Goal: Task Accomplishment & Management: Manage account settings

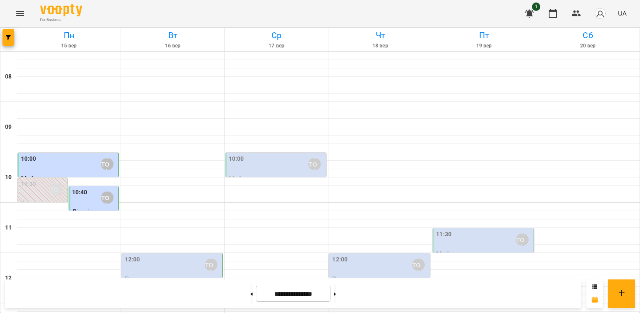
scroll to position [296, 0]
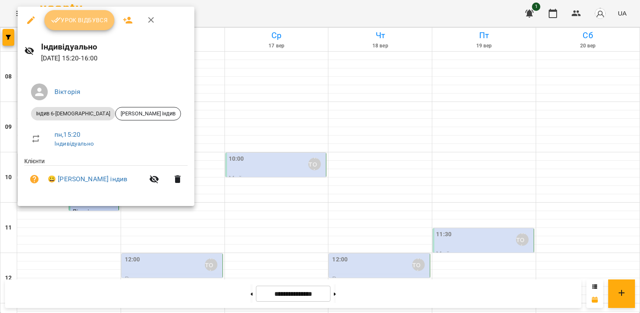
click at [73, 21] on span "Урок відбувся" at bounding box center [79, 20] width 57 height 10
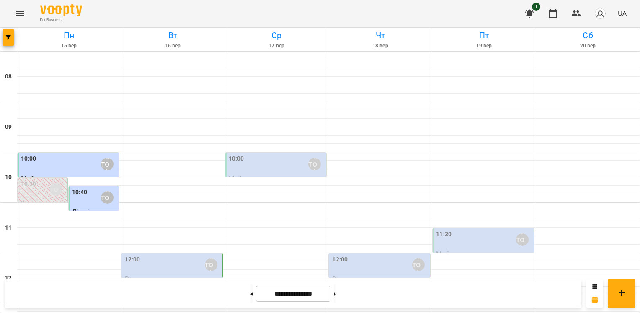
scroll to position [42, 0]
click at [92, 188] on div "10:40 [PERSON_NAME]" at bounding box center [94, 197] width 45 height 19
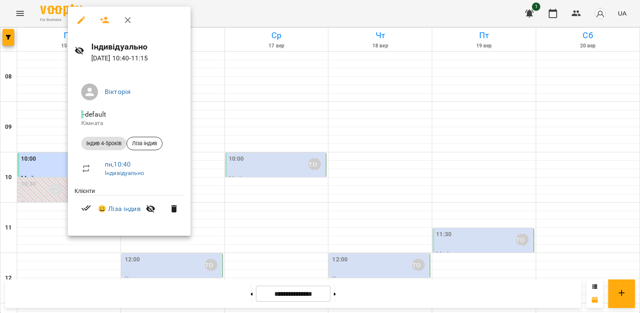
click at [226, 166] on div at bounding box center [320, 156] width 640 height 313
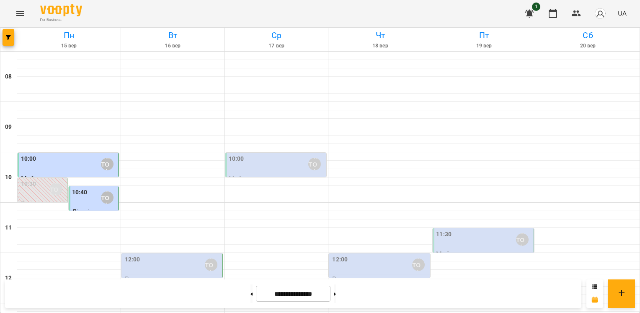
scroll to position [251, 0]
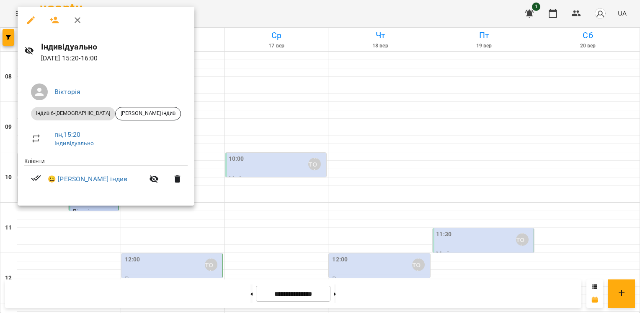
click at [179, 93] on div at bounding box center [320, 156] width 640 height 313
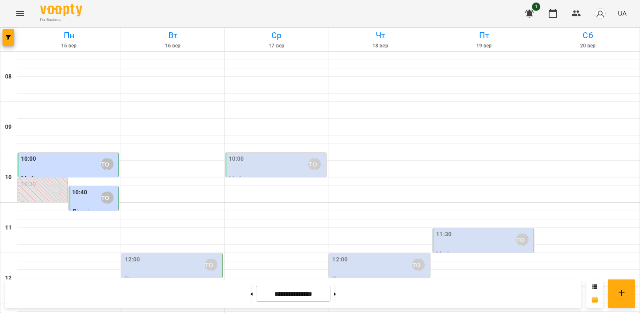
scroll to position [380, 0]
